Goal: Obtain resource: Obtain resource

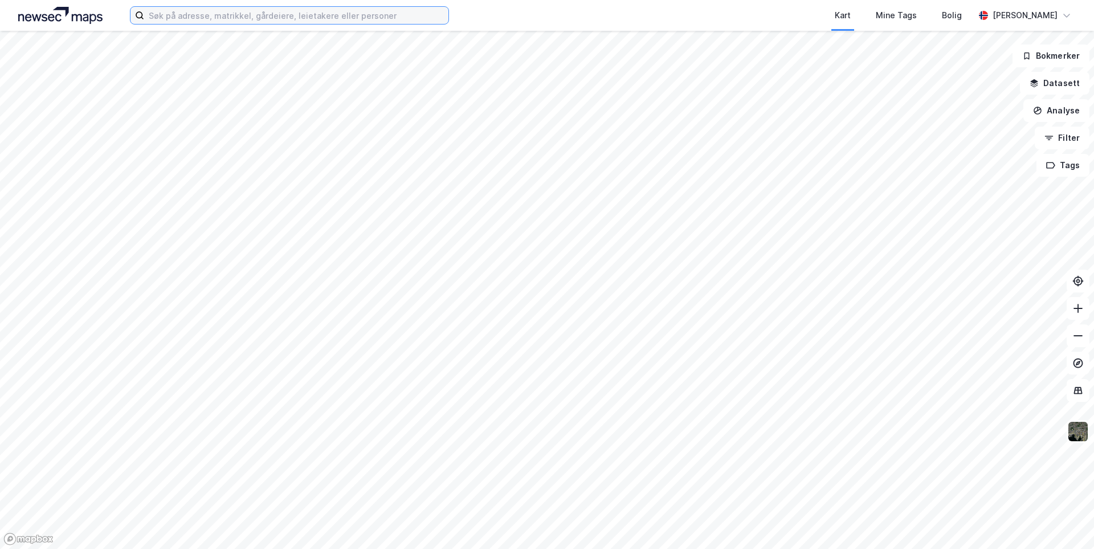
click at [235, 13] on input at bounding box center [296, 15] width 304 height 17
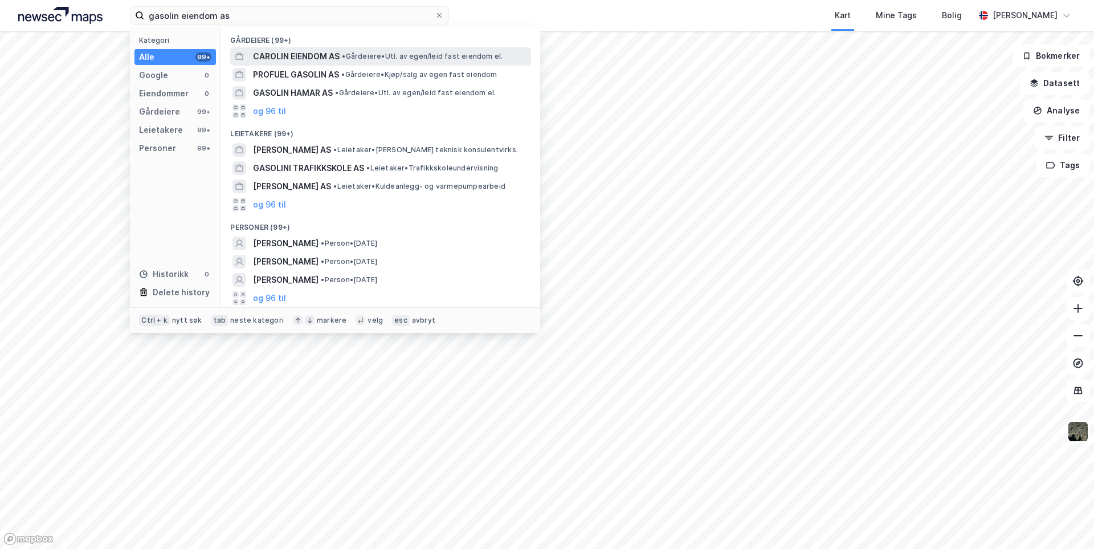
click at [290, 51] on span "CAROLIN EIENDOM AS" at bounding box center [296, 57] width 87 height 14
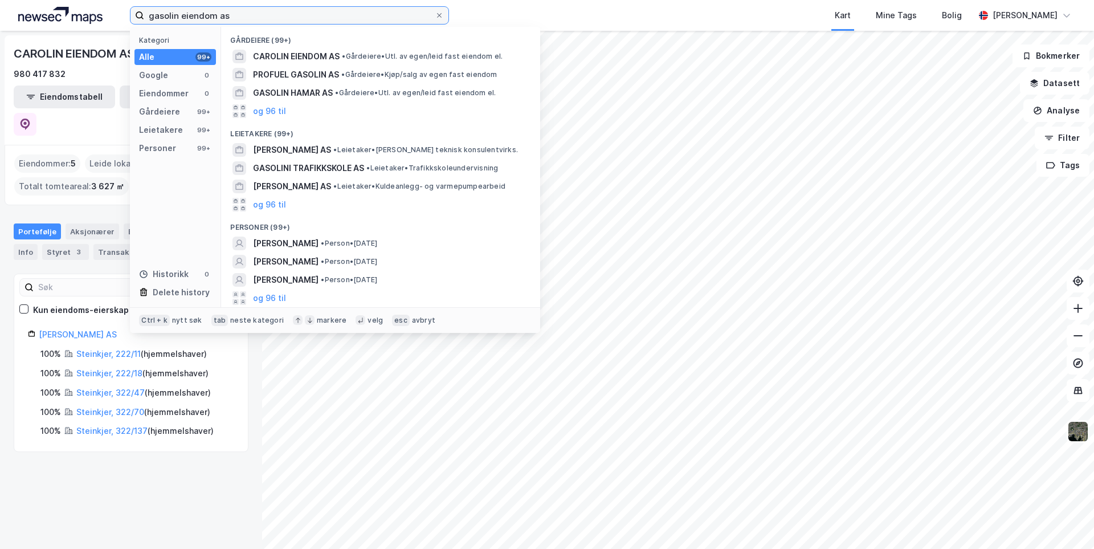
click at [193, 15] on input "gasolin eiendom as" at bounding box center [289, 15] width 291 height 17
type input "gasolin hamar as"
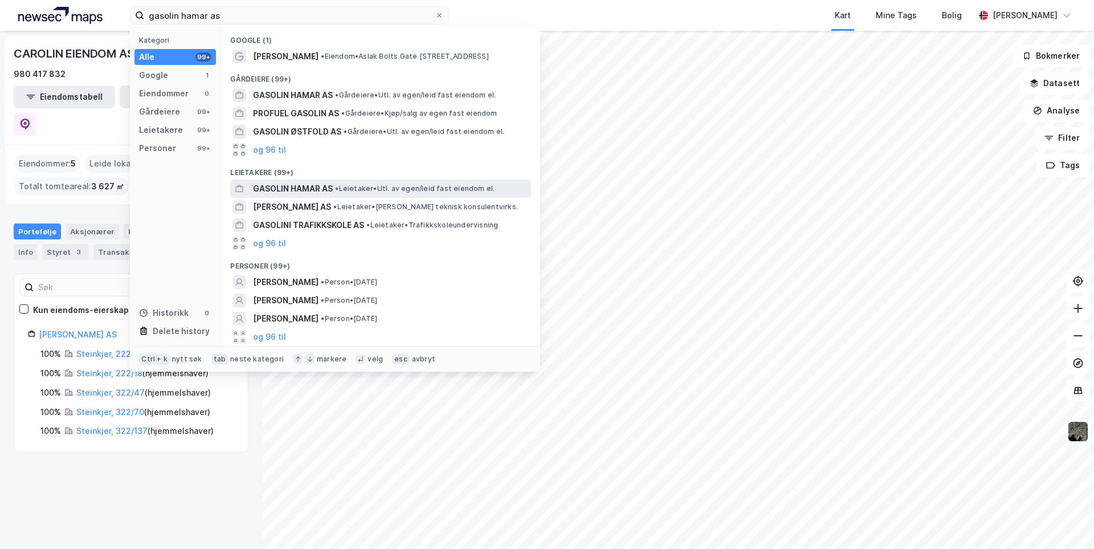
click at [309, 184] on span "GASOLIN HAMAR AS" at bounding box center [293, 189] width 80 height 14
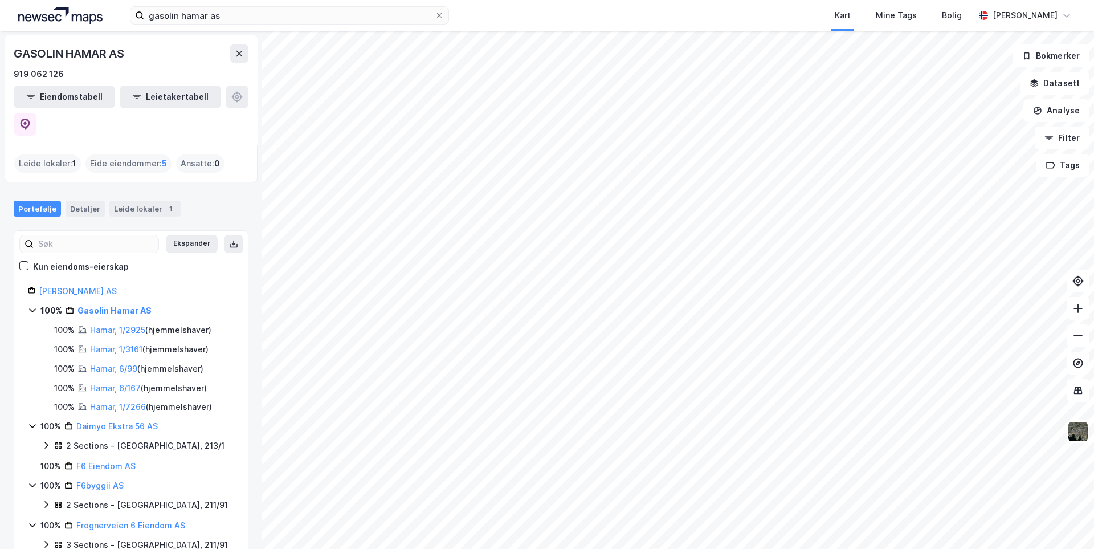
click at [34, 421] on icon at bounding box center [32, 425] width 9 height 9
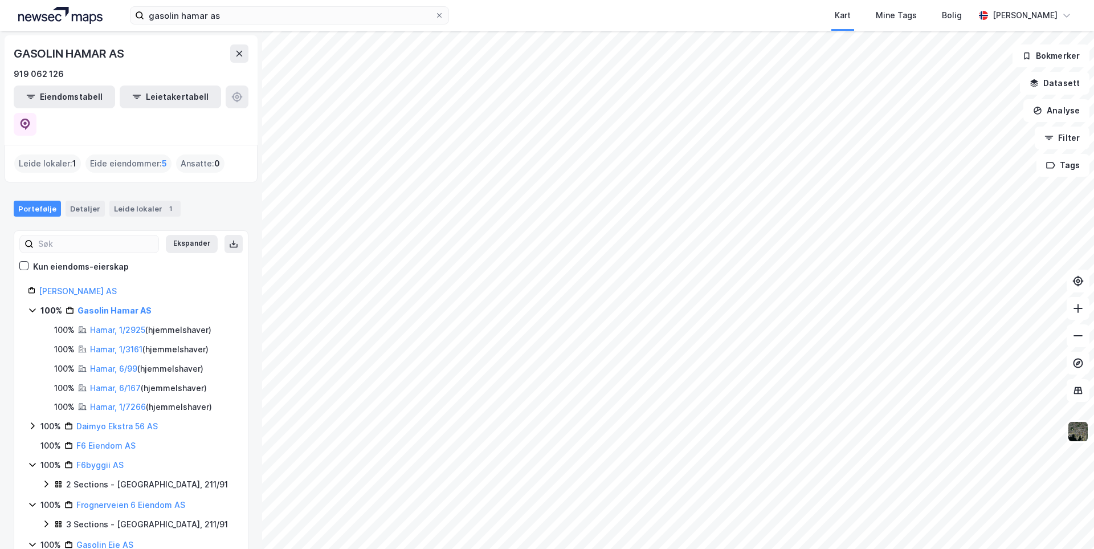
click at [34, 463] on icon at bounding box center [32, 465] width 6 height 4
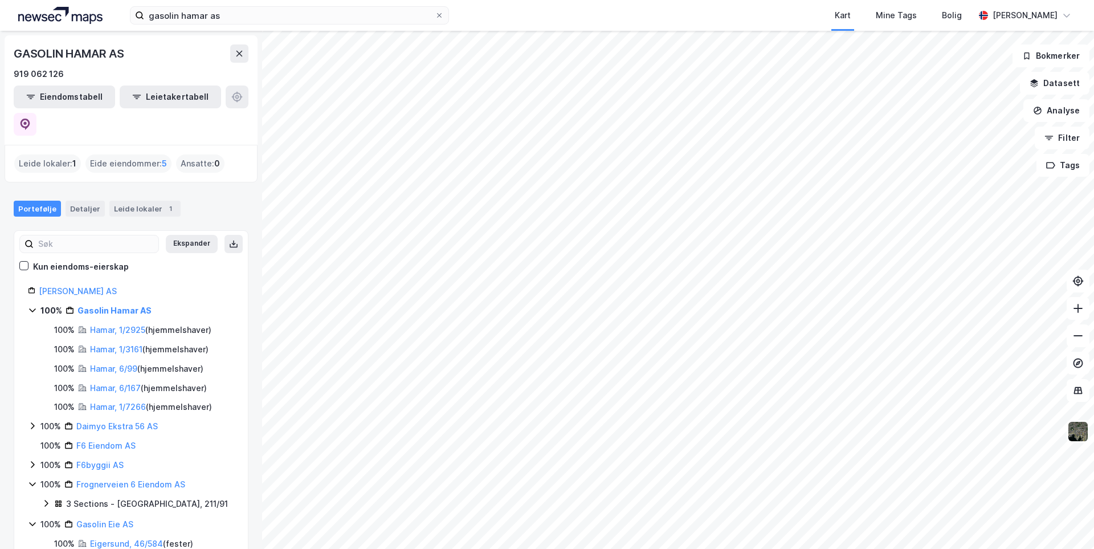
click at [32, 479] on icon at bounding box center [32, 483] width 9 height 9
click at [34, 499] on icon at bounding box center [32, 503] width 9 height 9
click at [32, 521] on icon at bounding box center [32, 523] width 6 height 4
click at [31, 537] on icon at bounding box center [32, 541] width 9 height 9
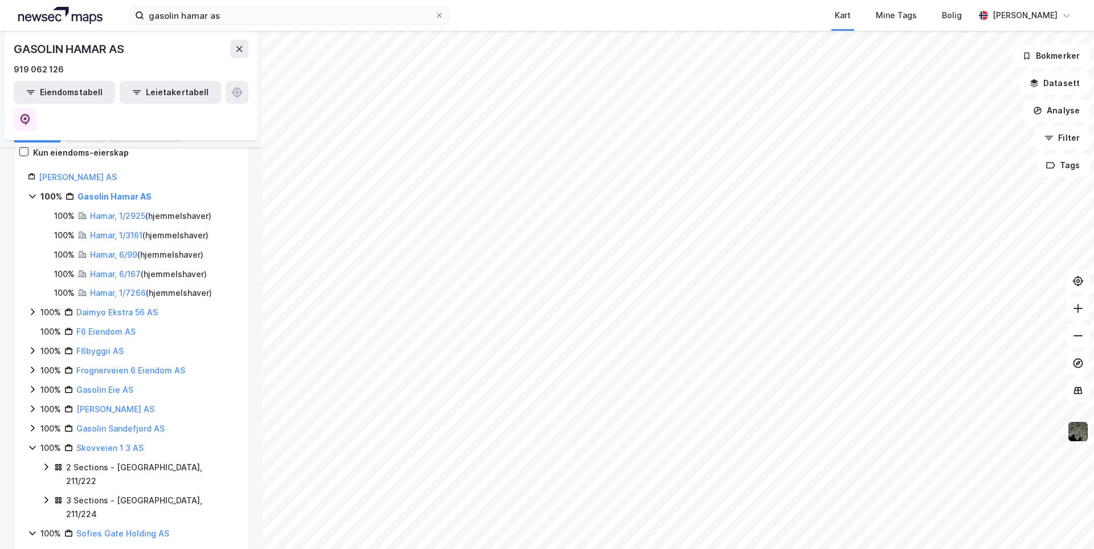
scroll to position [171, 0]
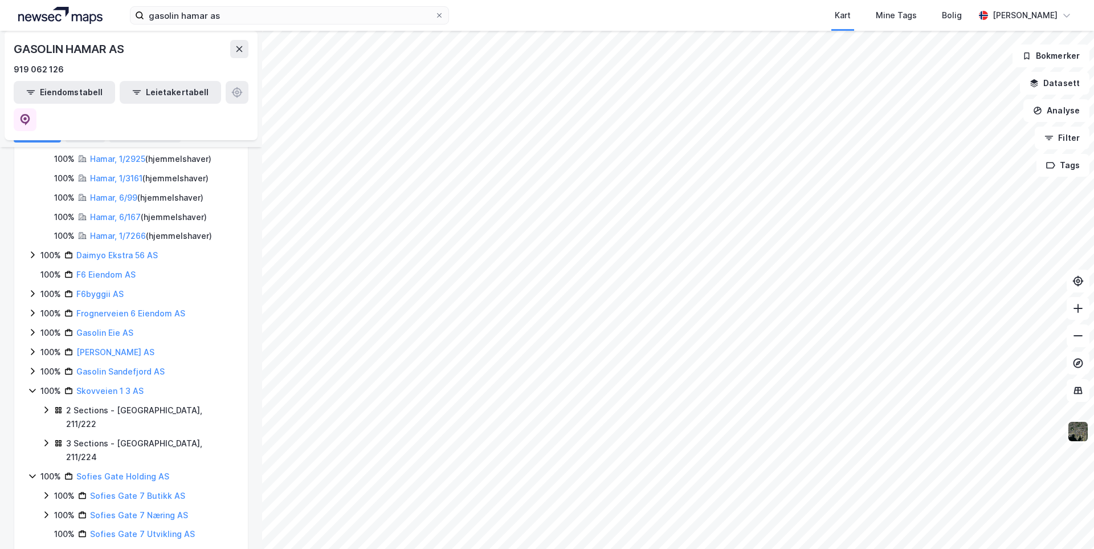
click at [33, 386] on icon at bounding box center [32, 390] width 9 height 9
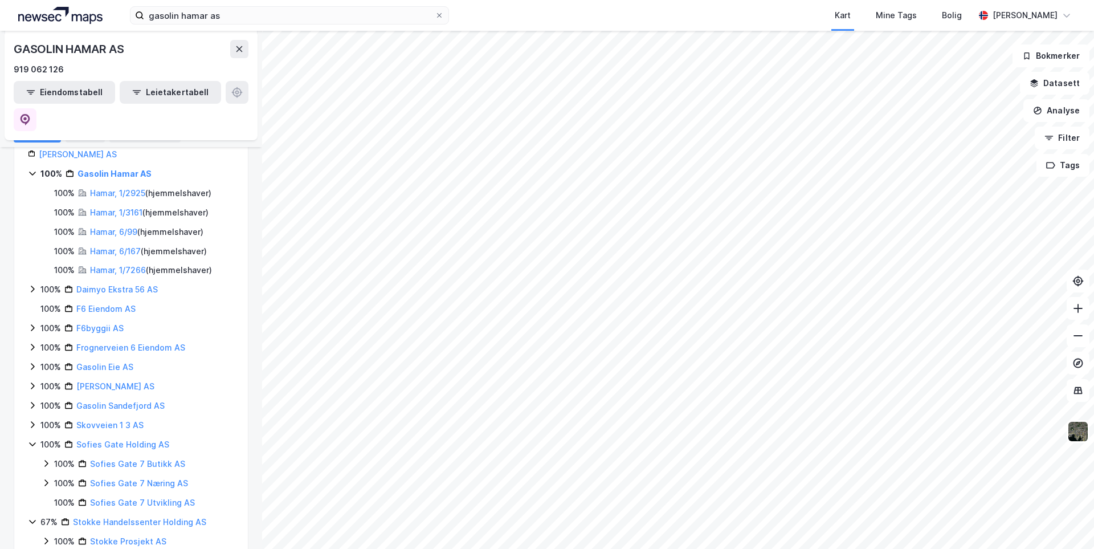
click at [32, 442] on icon at bounding box center [32, 444] width 6 height 4
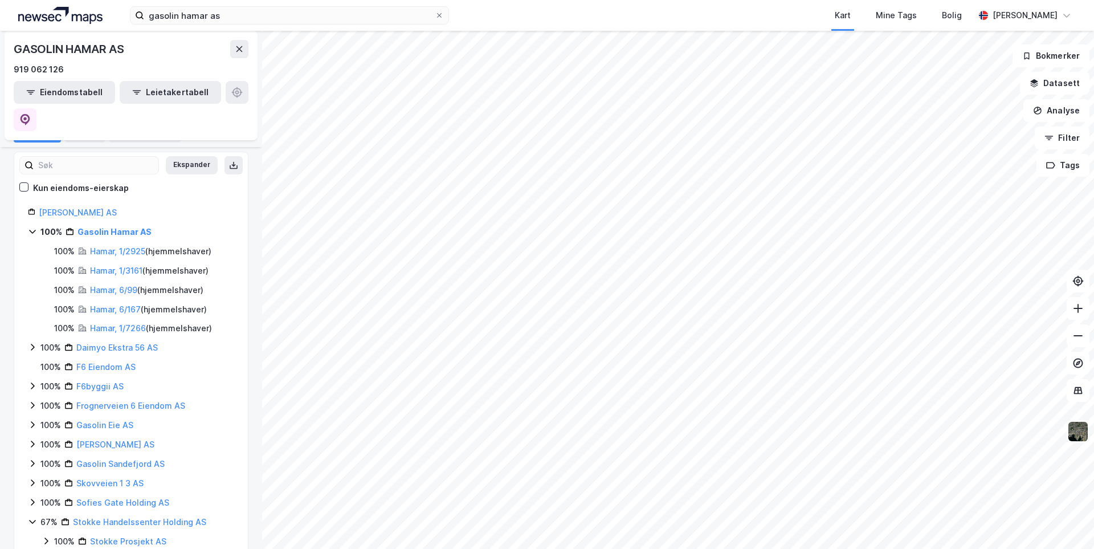
click at [30, 520] on icon at bounding box center [32, 522] width 6 height 4
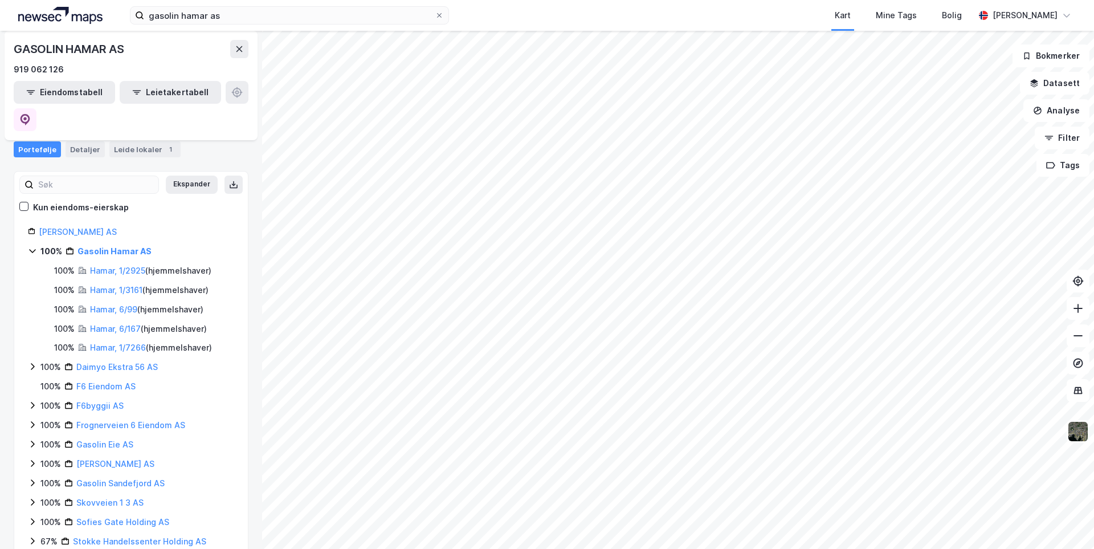
scroll to position [2, 0]
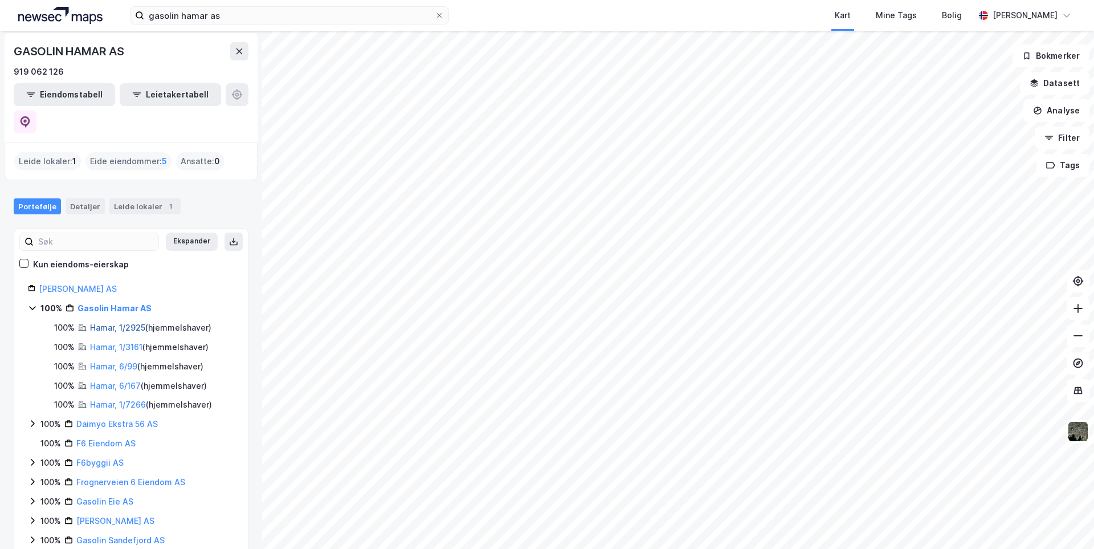
click at [109, 323] on link "Hamar, 1/2925" at bounding box center [117, 328] width 55 height 10
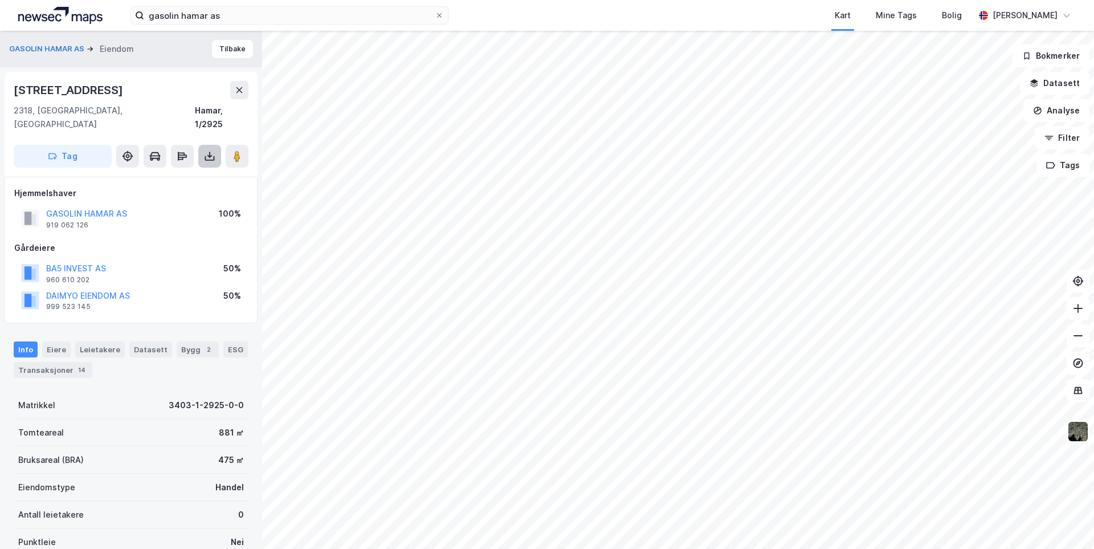
click at [210, 155] on icon at bounding box center [209, 156] width 5 height 3
click at [183, 174] on div "Last ned grunnbok" at bounding box center [153, 178] width 66 height 9
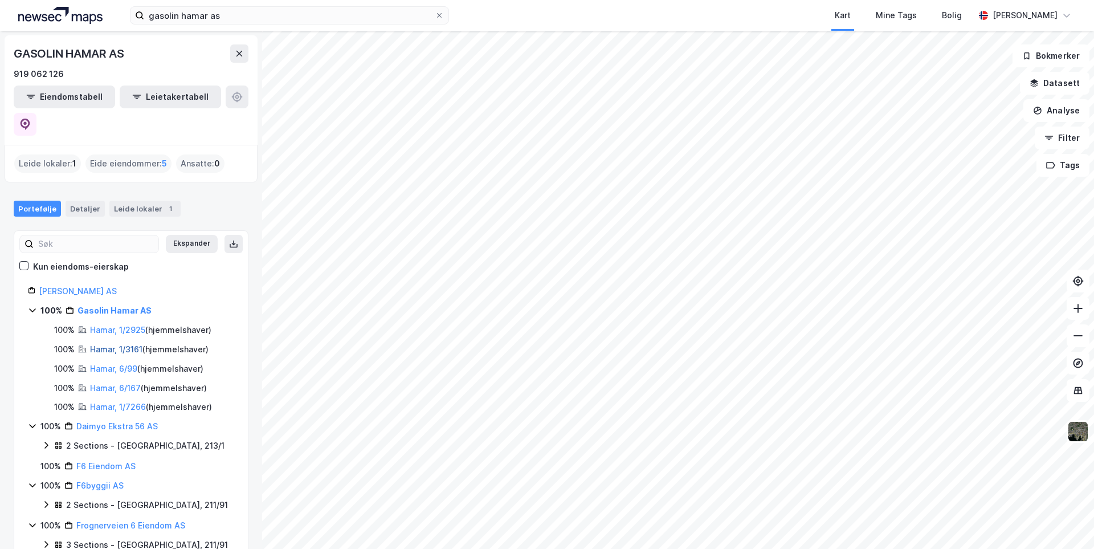
click at [116, 344] on link "Hamar, 1/3161" at bounding box center [116, 349] width 52 height 10
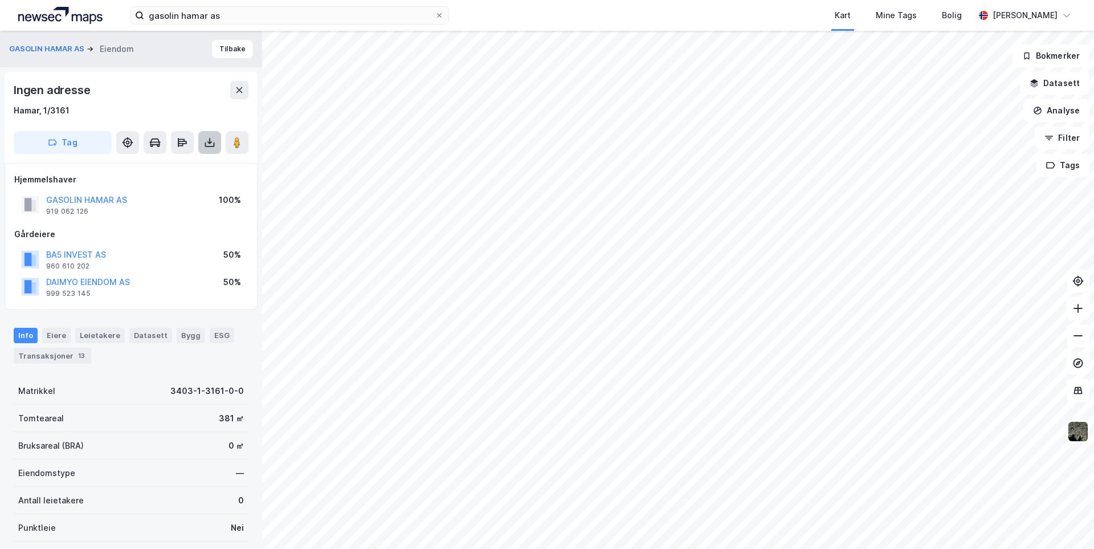
click at [215, 139] on icon at bounding box center [209, 142] width 11 height 11
click at [199, 170] on div "Last ned grunnbok" at bounding box center [160, 165] width 121 height 18
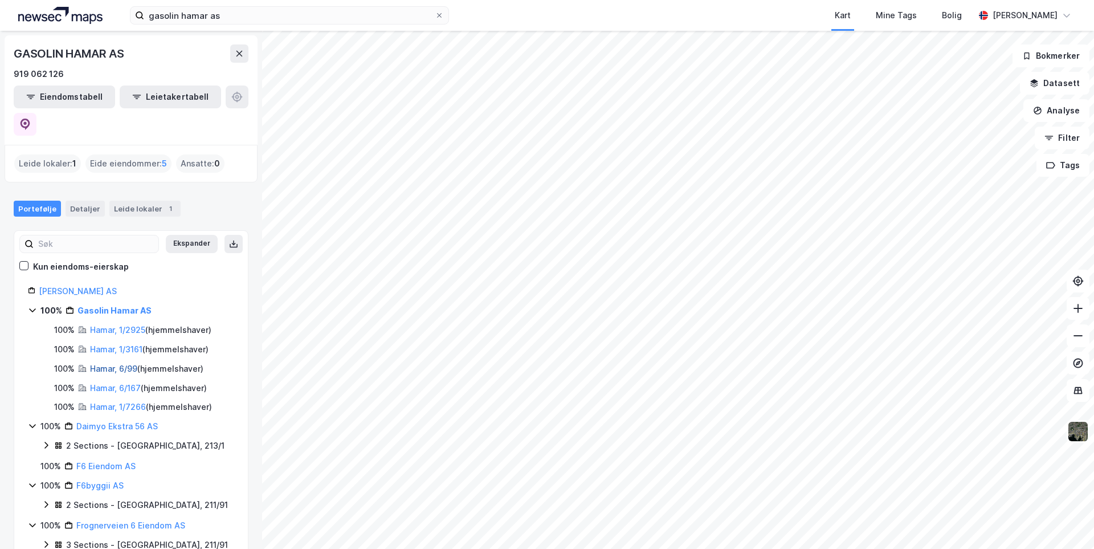
click at [111, 364] on link "Hamar, 6/99" at bounding box center [113, 369] width 47 height 10
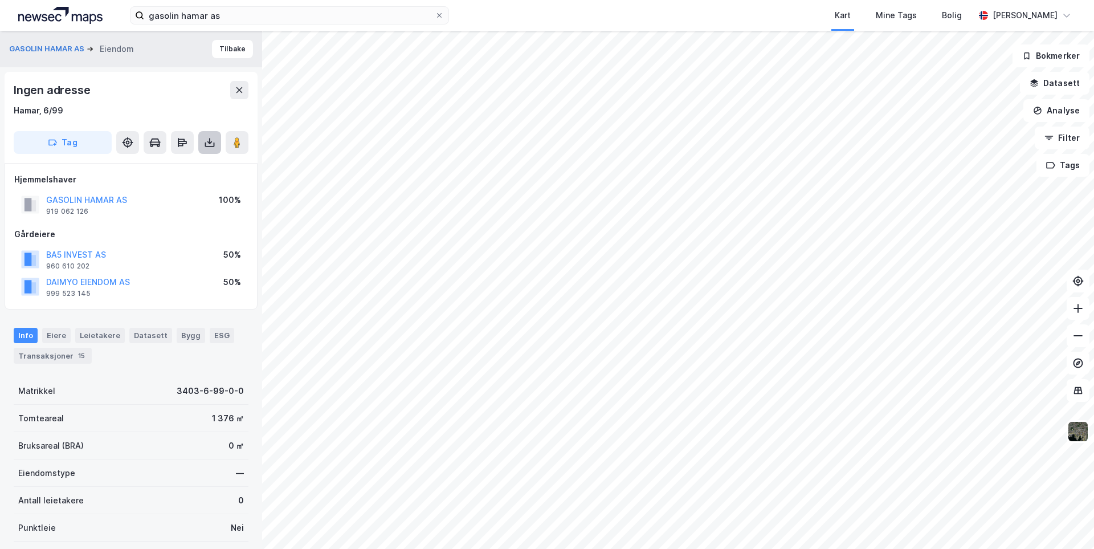
click at [206, 148] on button at bounding box center [209, 142] width 23 height 23
click at [195, 166] on div "Last ned grunnbok" at bounding box center [160, 165] width 121 height 18
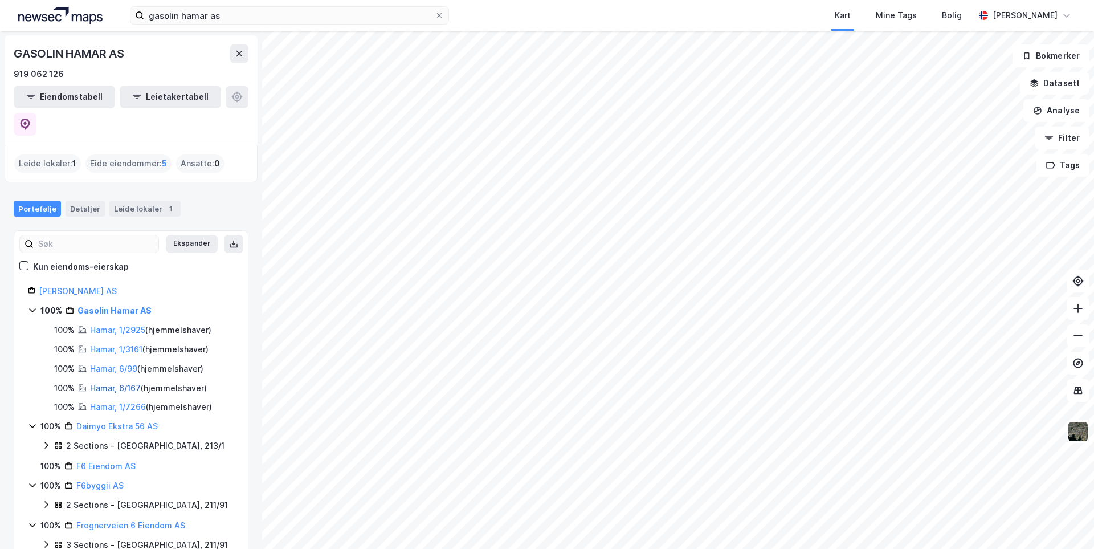
click at [118, 383] on link "Hamar, 6/167" at bounding box center [115, 388] width 51 height 10
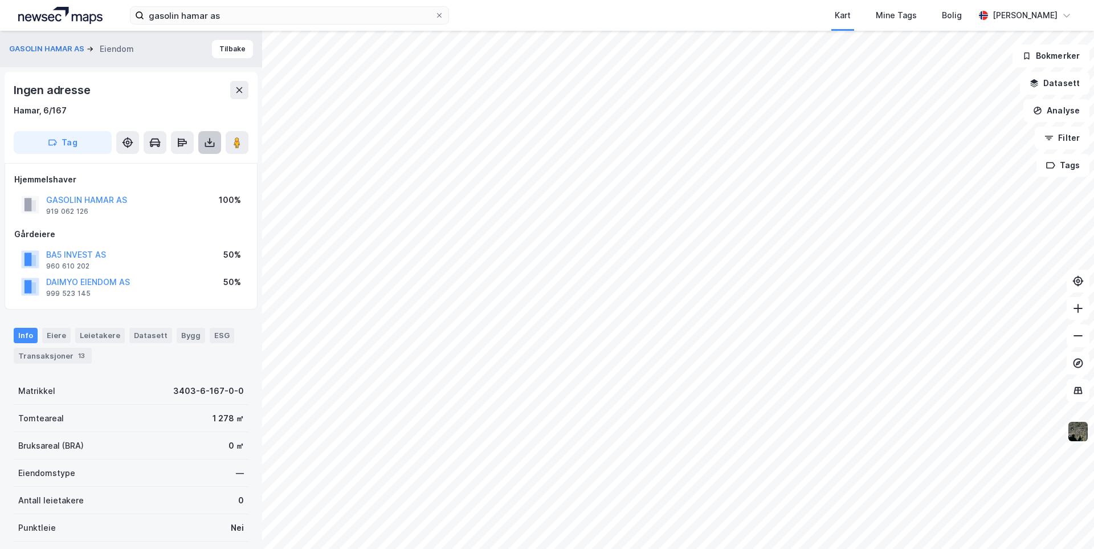
click at [210, 143] on icon at bounding box center [209, 141] width 1 height 6
click at [192, 166] on div "Last ned grunnbok" at bounding box center [160, 165] width 121 height 18
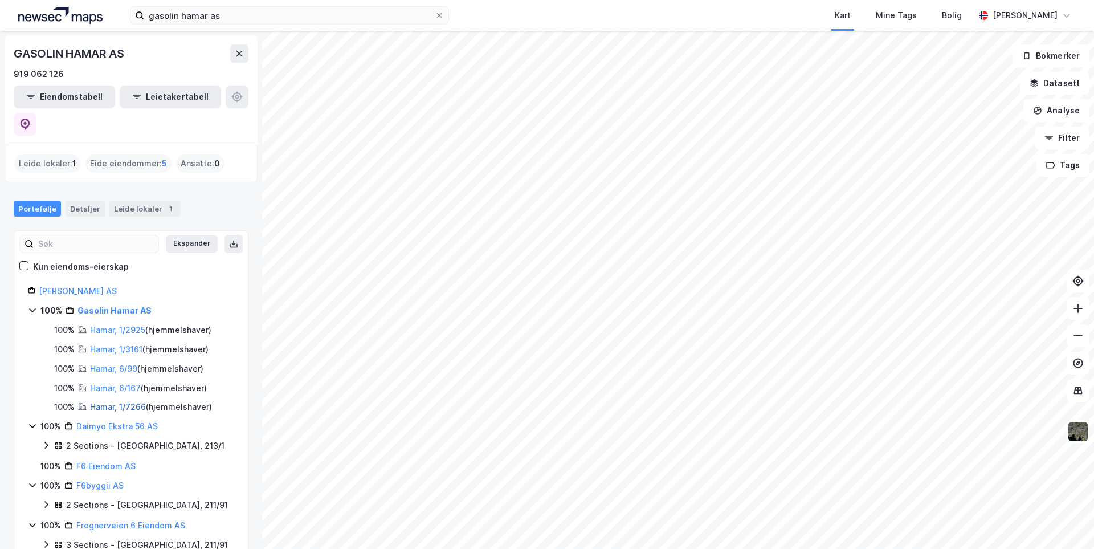
click at [104, 402] on link "Hamar, 1/7266" at bounding box center [118, 407] width 56 height 10
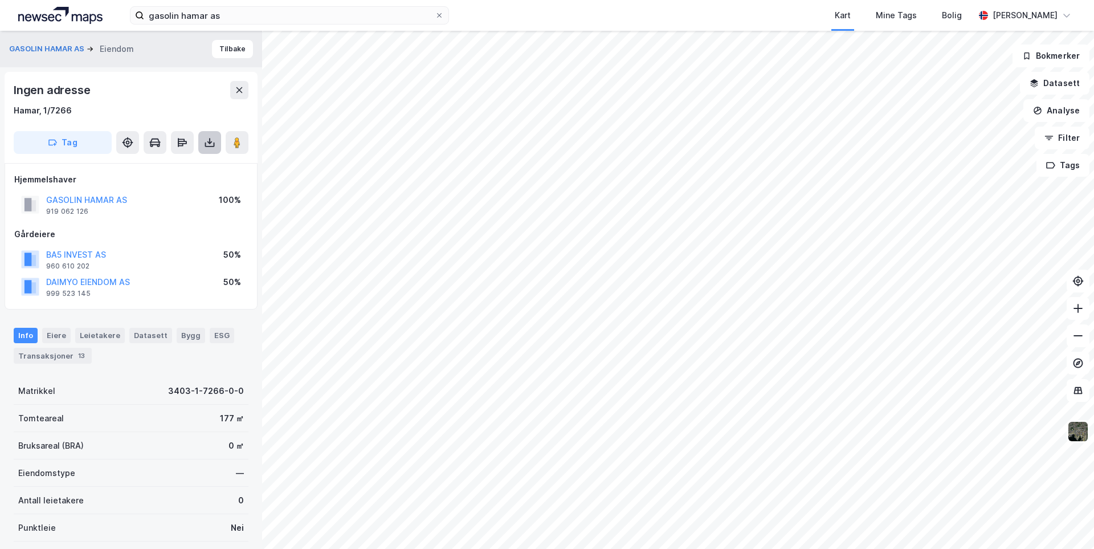
click at [214, 140] on icon at bounding box center [209, 142] width 11 height 11
click at [193, 166] on div "Last ned grunnbok" at bounding box center [160, 165] width 121 height 18
click at [1089, 314] on button at bounding box center [1078, 308] width 23 height 23
click at [0, 0] on button "GASOLIN HAMAR AS" at bounding box center [0, 0] width 0 height 0
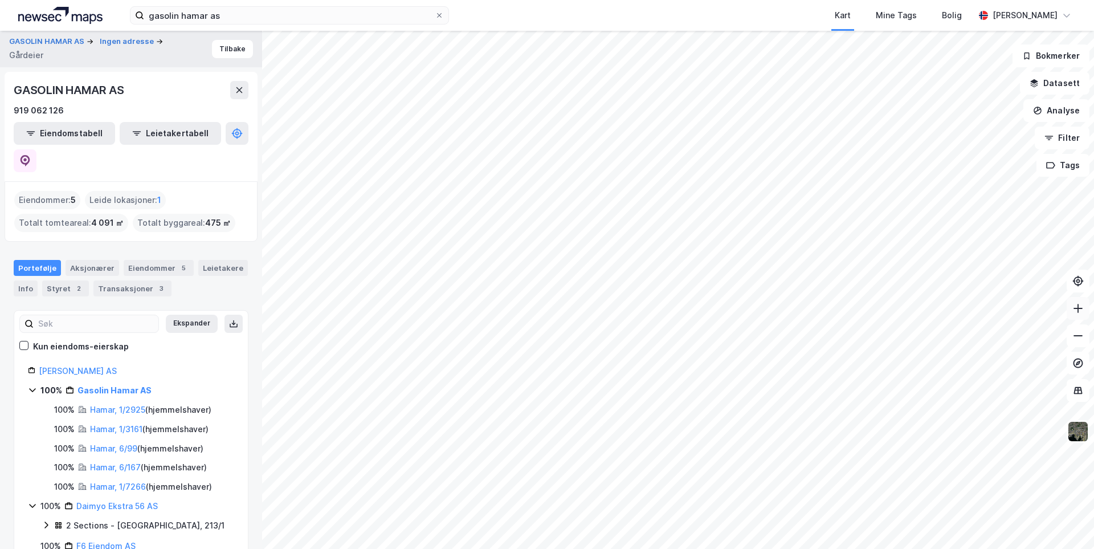
click at [1087, 311] on button at bounding box center [1078, 308] width 23 height 23
click at [1085, 342] on button at bounding box center [1078, 335] width 23 height 23
click at [1086, 437] on img at bounding box center [1079, 432] width 22 height 22
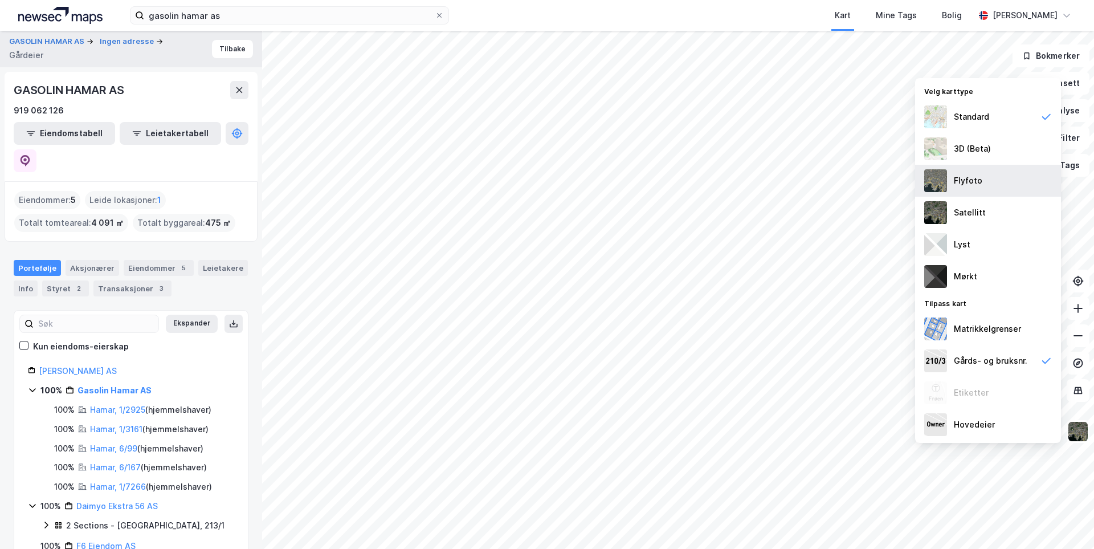
click at [995, 182] on div "Flyfoto" at bounding box center [988, 181] width 146 height 32
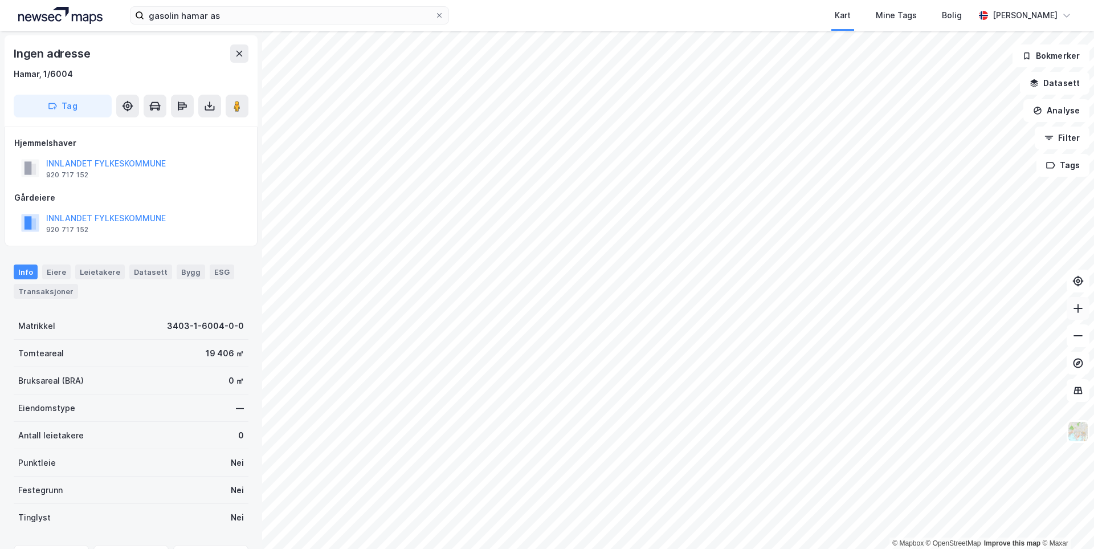
click at [1082, 314] on button at bounding box center [1078, 308] width 23 height 23
click at [1081, 330] on icon at bounding box center [1078, 335] width 11 height 11
click at [1083, 311] on icon at bounding box center [1078, 308] width 11 height 11
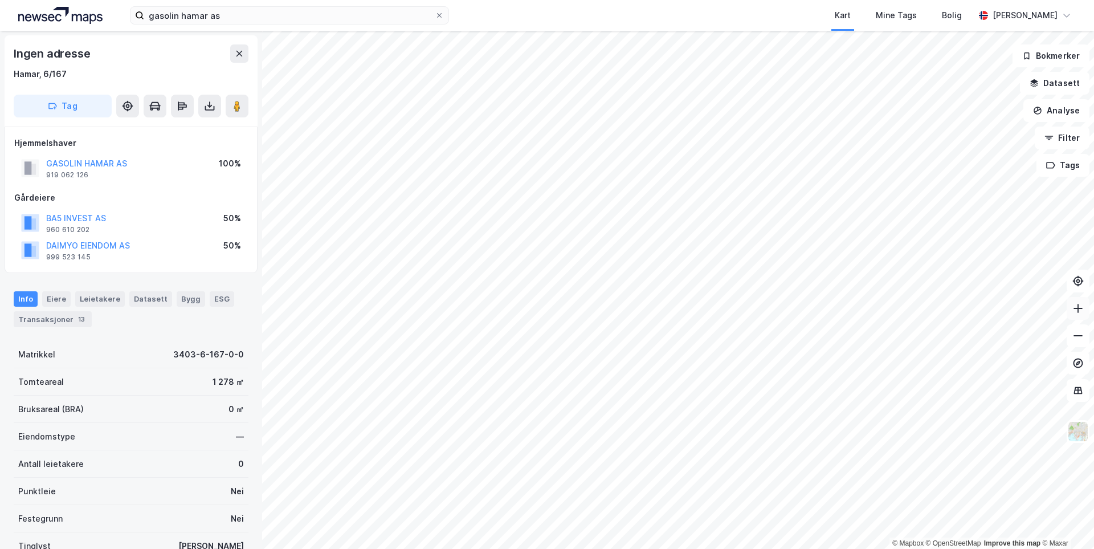
click at [1083, 311] on icon at bounding box center [1078, 308] width 11 height 11
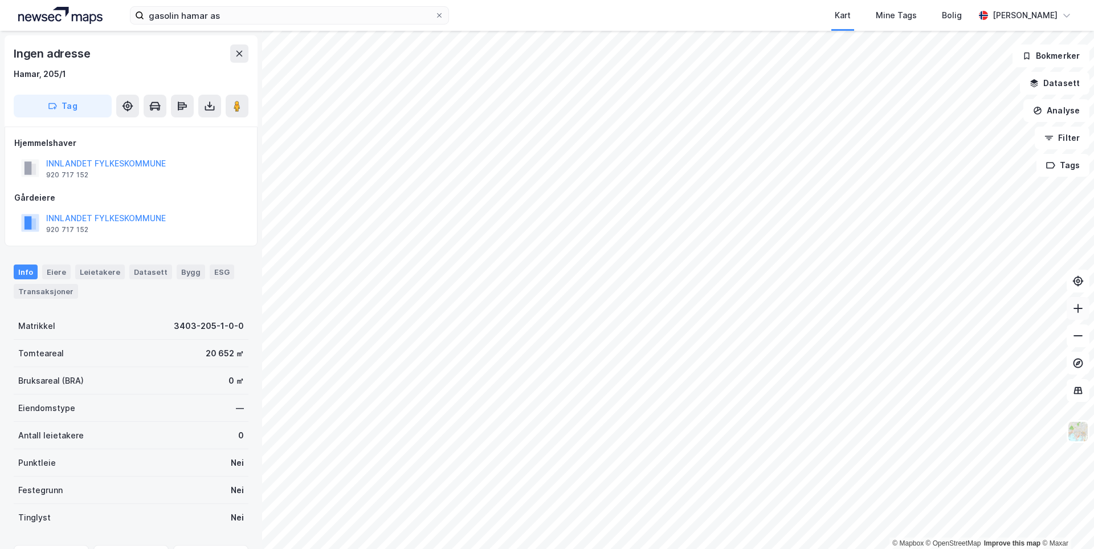
click at [1076, 311] on icon at bounding box center [1078, 308] width 11 height 11
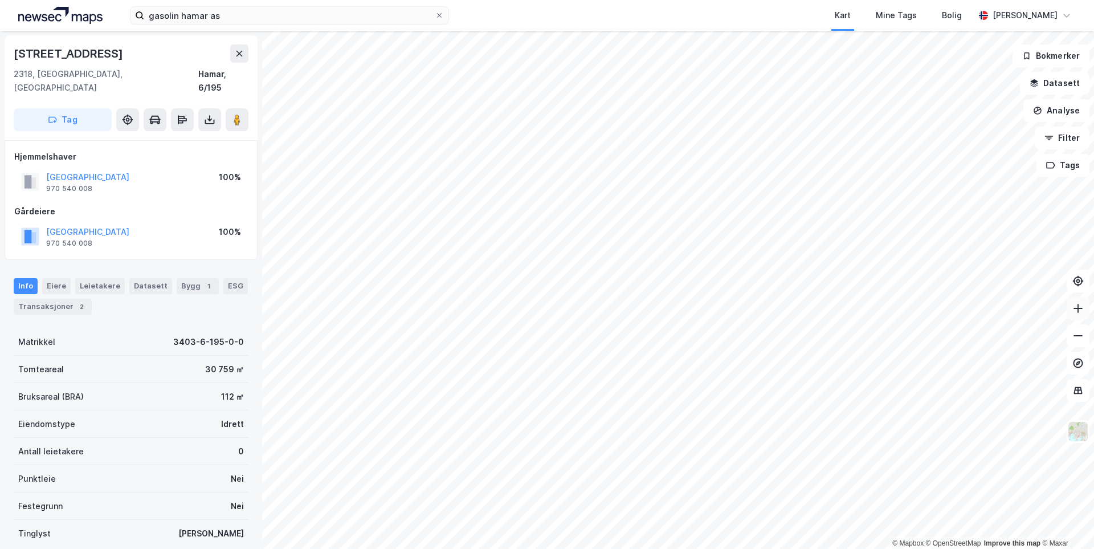
click at [1076, 308] on icon at bounding box center [1078, 308] width 9 height 1
click at [1076, 309] on icon at bounding box center [1078, 308] width 11 height 11
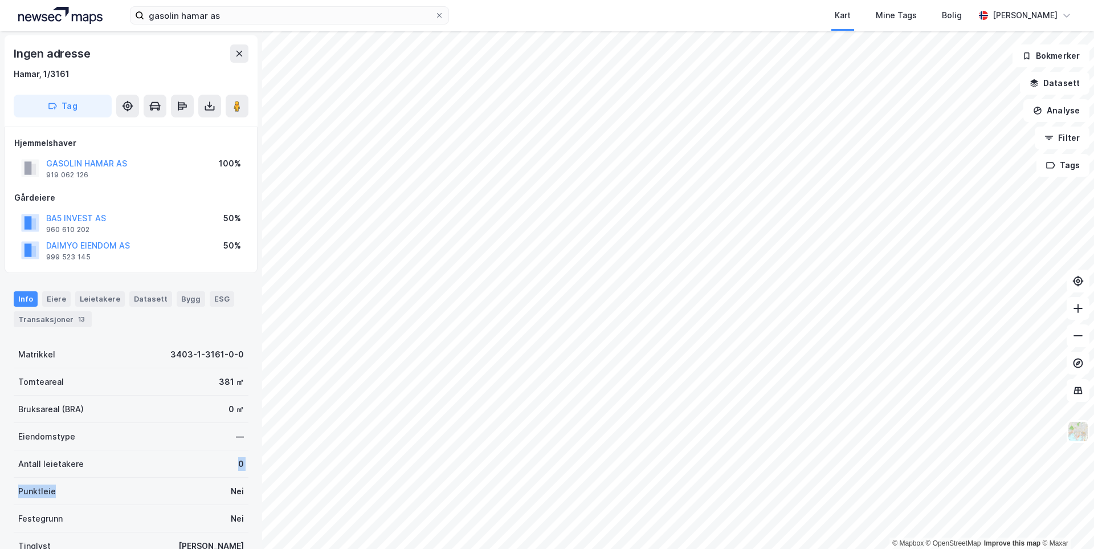
click at [102, 506] on div "Matrikkel 3403-1-3161-0-0 Tomteareal 381 ㎡ Bruksareal (BRA) 0 ㎡ Eiendomstype — …" at bounding box center [131, 450] width 235 height 219
